Goal: Information Seeking & Learning: Learn about a topic

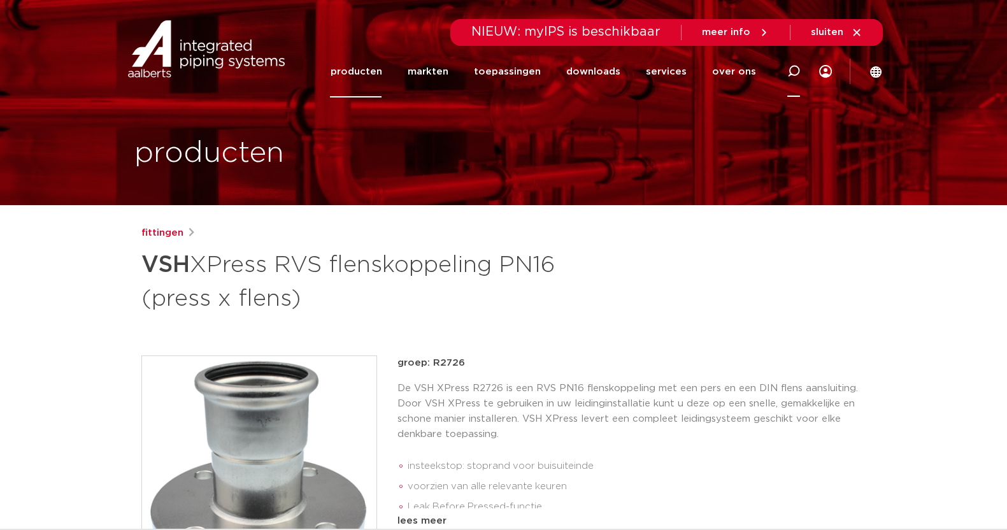
click at [797, 70] on icon at bounding box center [794, 71] width 13 height 13
click at [210, 40] on img at bounding box center [206, 48] width 163 height 57
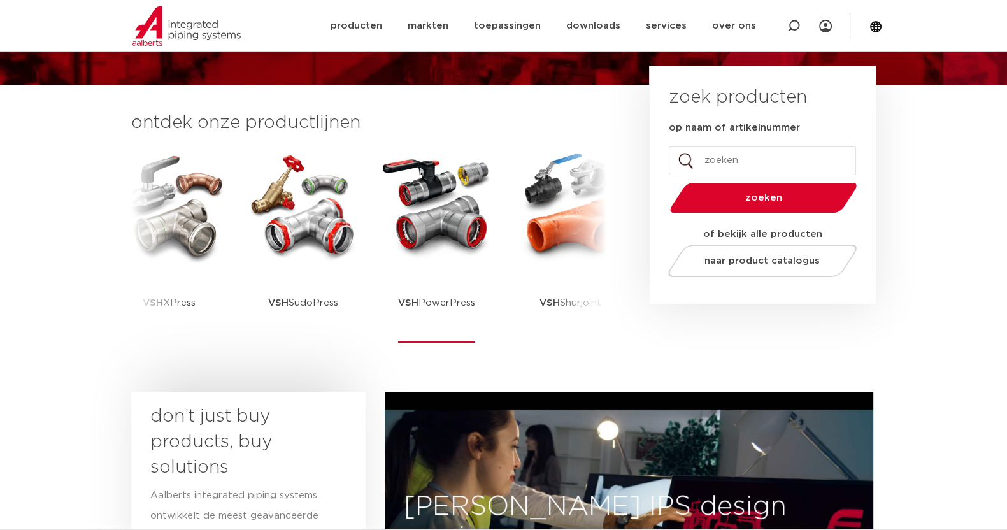
scroll to position [159, 0]
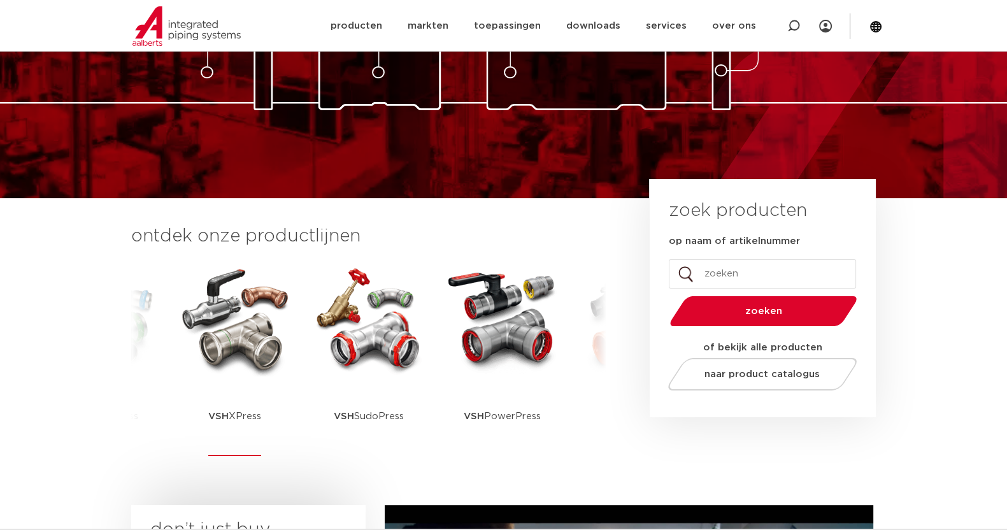
click at [211, 329] on img at bounding box center [235, 319] width 115 height 115
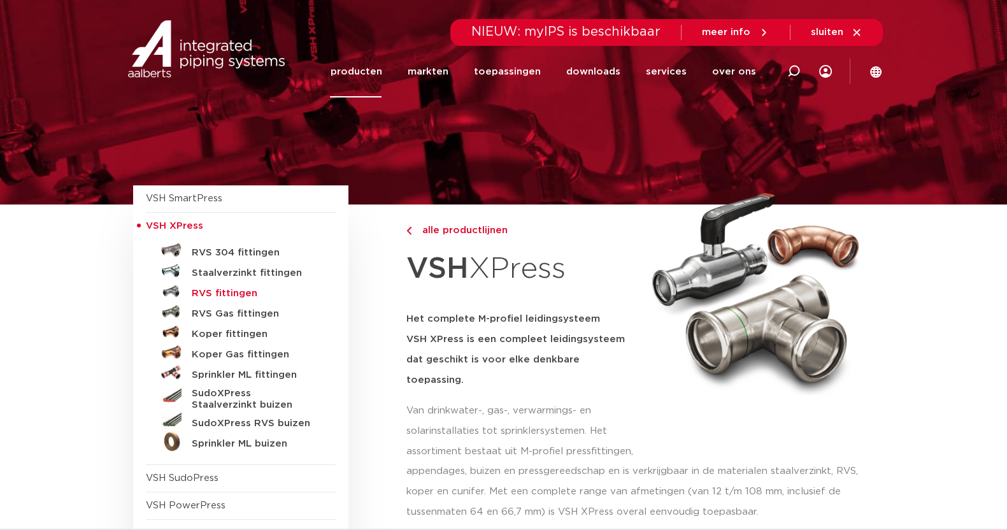
click at [226, 291] on h5 "RVS fittingen" at bounding box center [255, 293] width 126 height 11
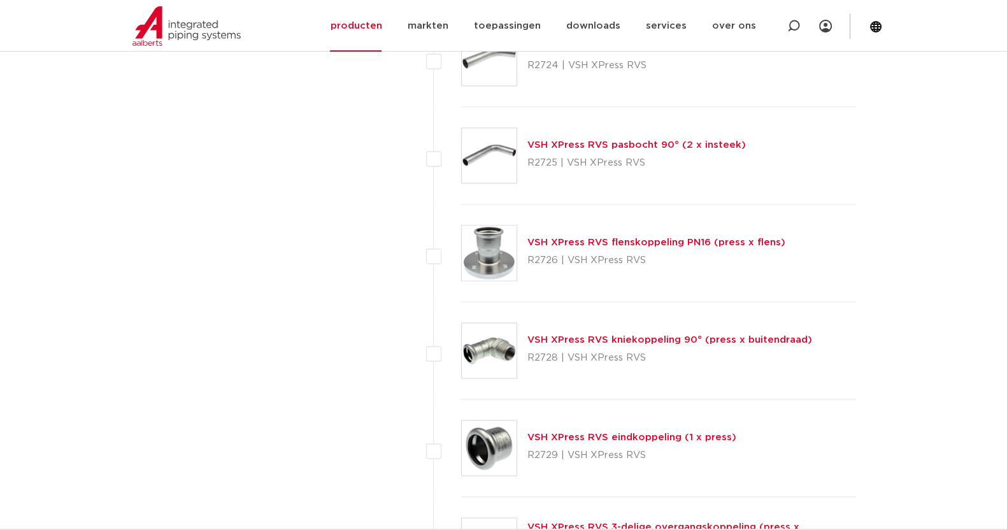
scroll to position [2220, 0]
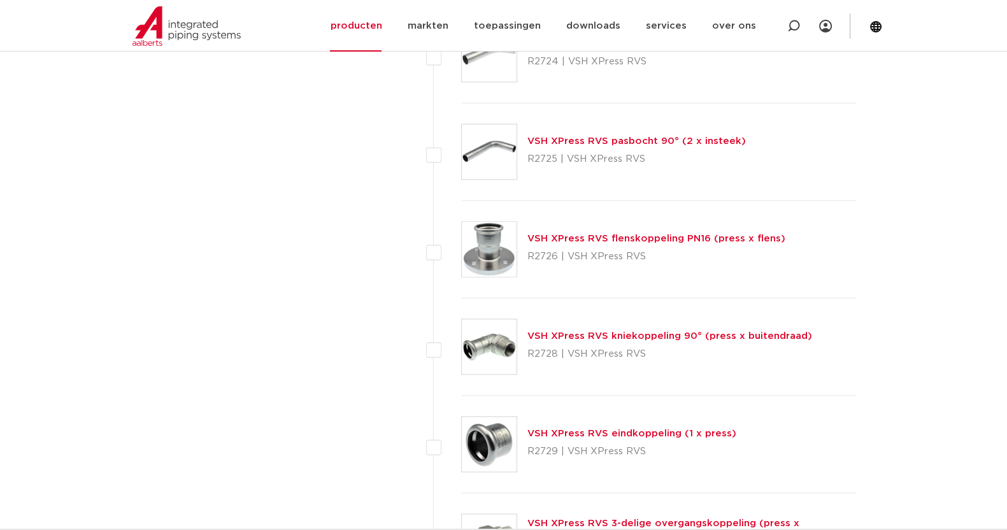
click at [485, 261] on img at bounding box center [489, 249] width 55 height 55
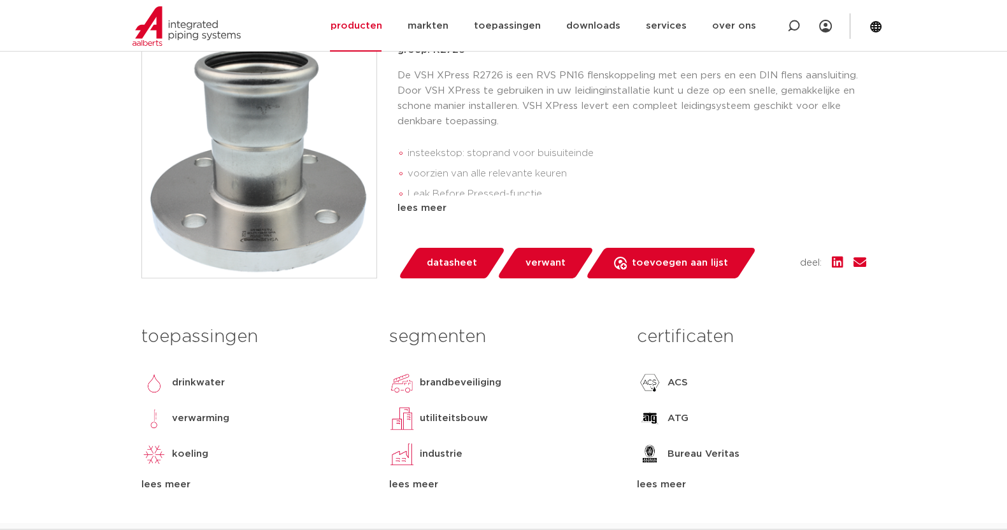
scroll to position [318, 0]
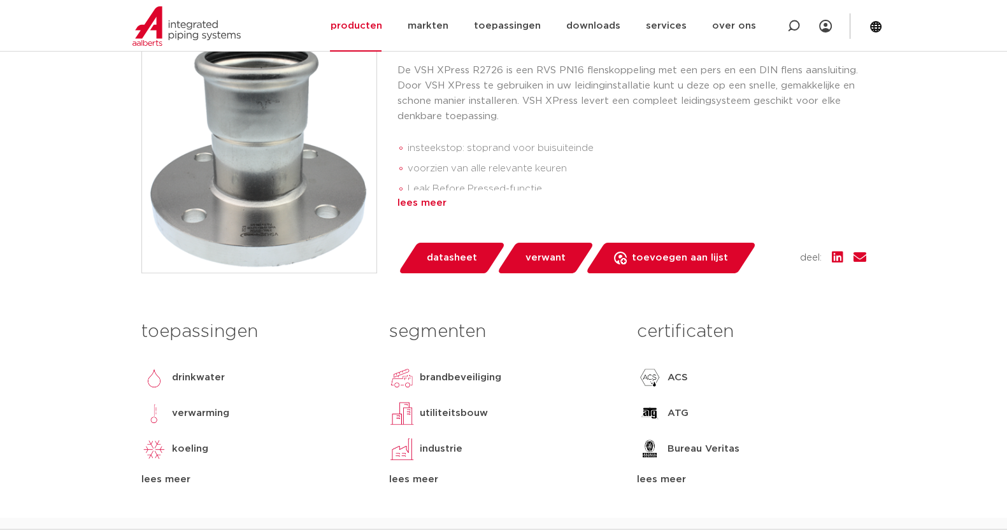
click at [426, 199] on div "lees meer" at bounding box center [632, 203] width 469 height 15
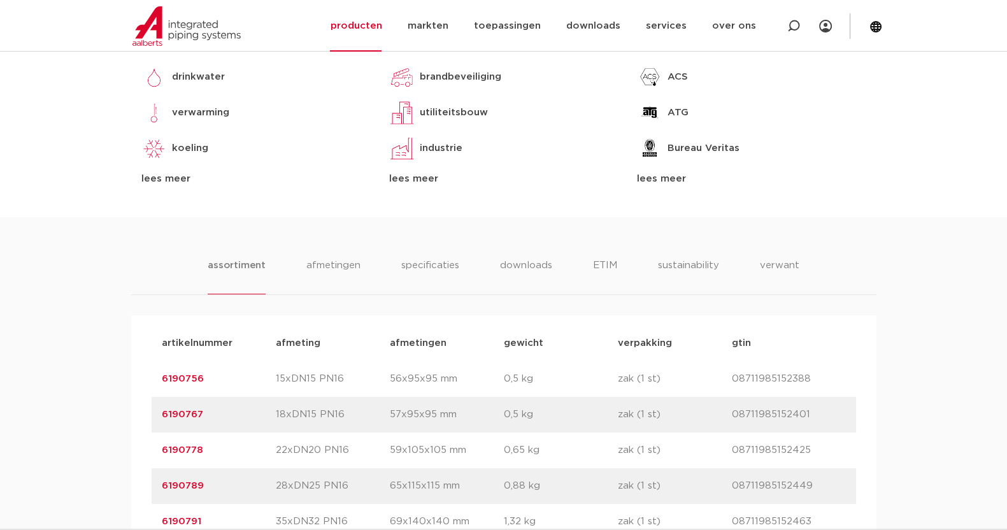
scroll to position [717, 0]
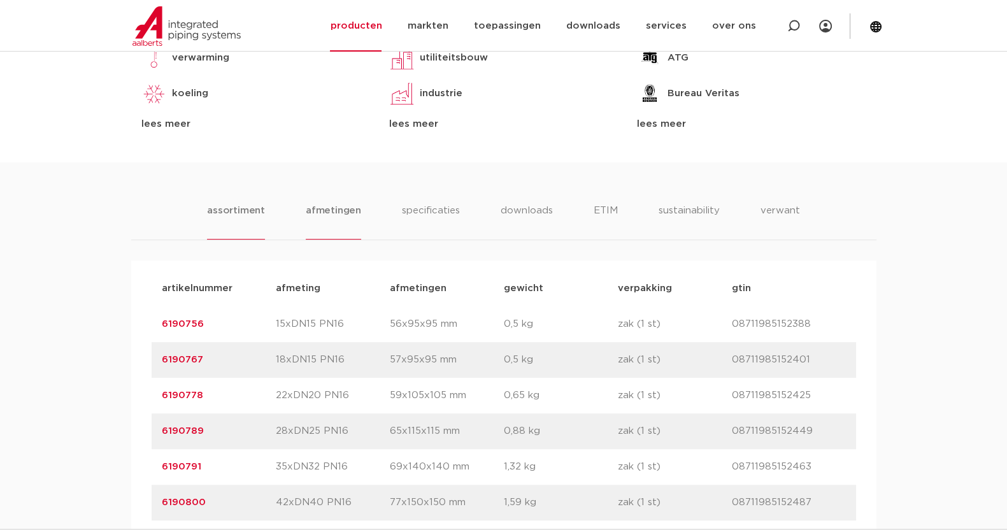
click at [331, 215] on li "afmetingen" at bounding box center [333, 221] width 55 height 36
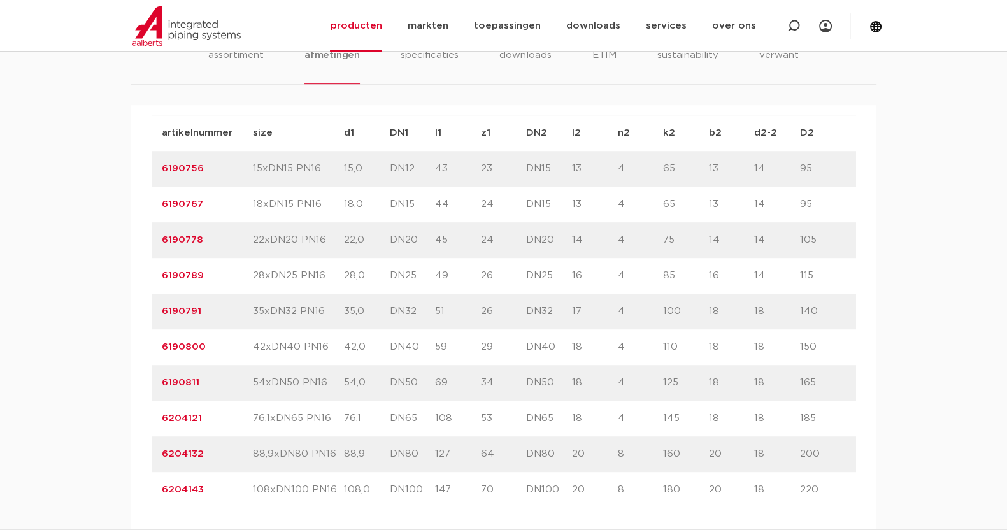
scroll to position [876, 0]
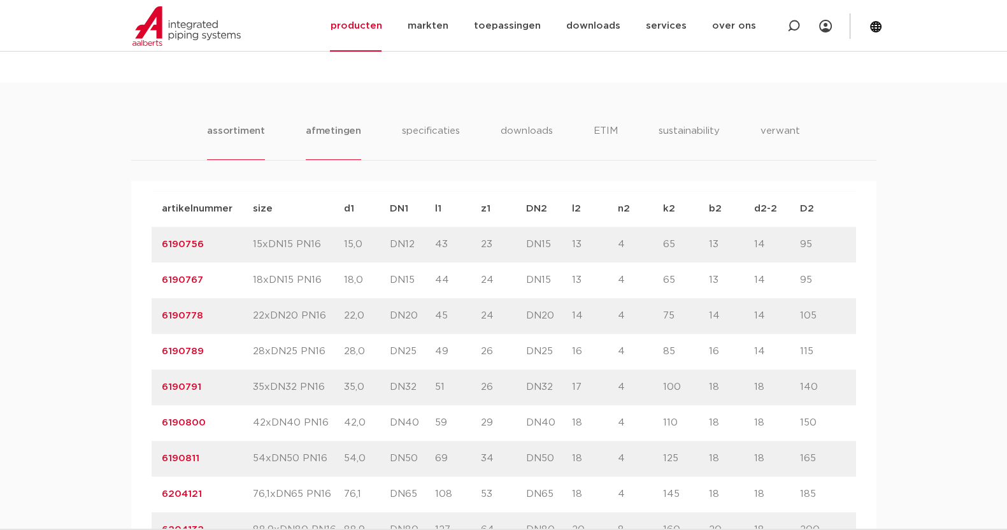
click at [236, 132] on li "assortiment" at bounding box center [236, 142] width 58 height 36
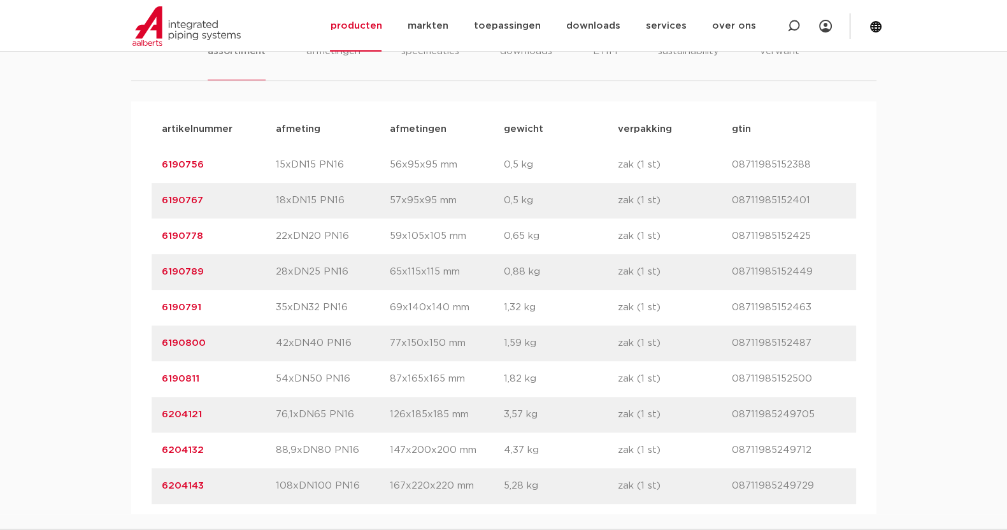
scroll to position [956, 0]
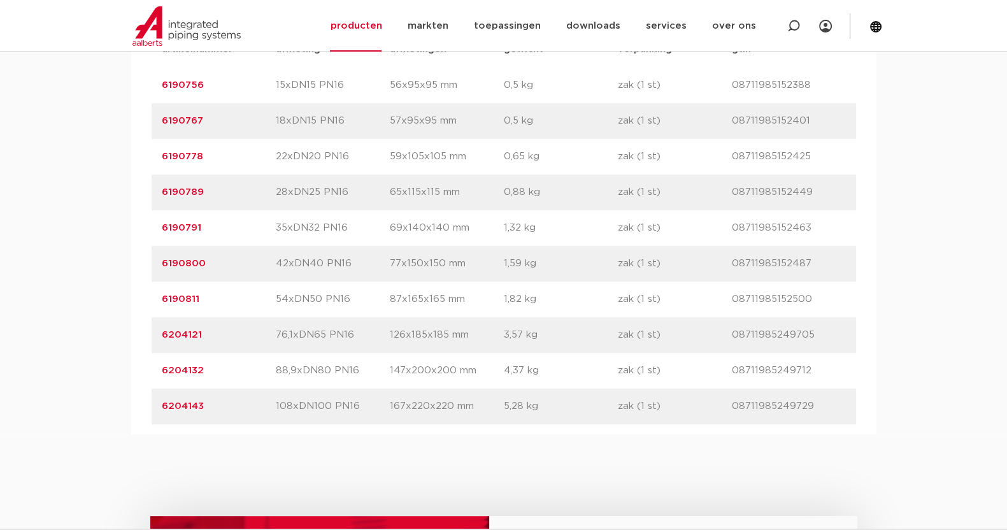
drag, startPoint x: 204, startPoint y: 374, endPoint x: 161, endPoint y: 373, distance: 42.7
click at [167, 374] on p "6204132" at bounding box center [219, 370] width 114 height 15
